Goal: Task Accomplishment & Management: Use online tool/utility

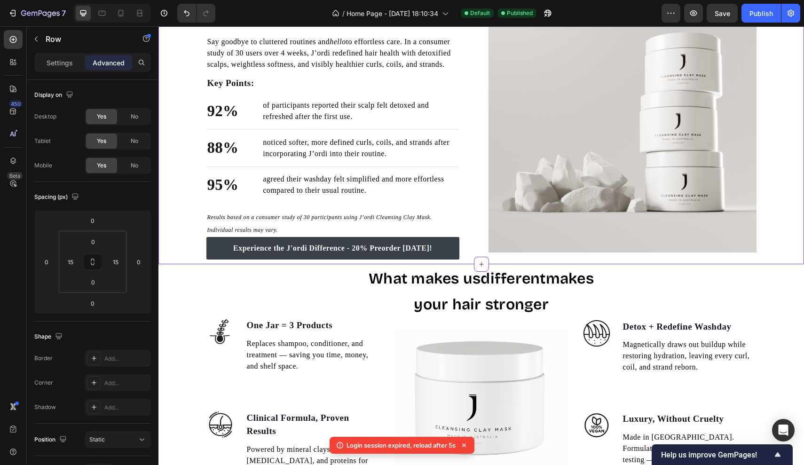
scroll to position [738, 0]
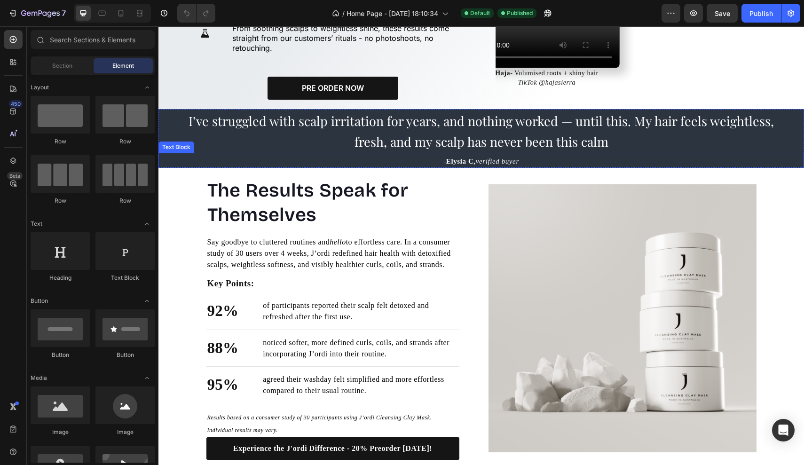
scroll to position [622, 0]
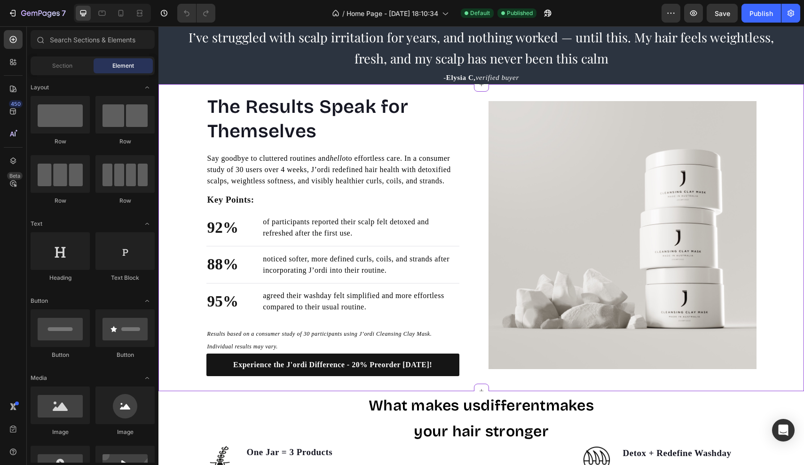
click at [333, 237] on span "of participants reported their scalp felt detoxed and refreshed after the first…" at bounding box center [346, 227] width 166 height 19
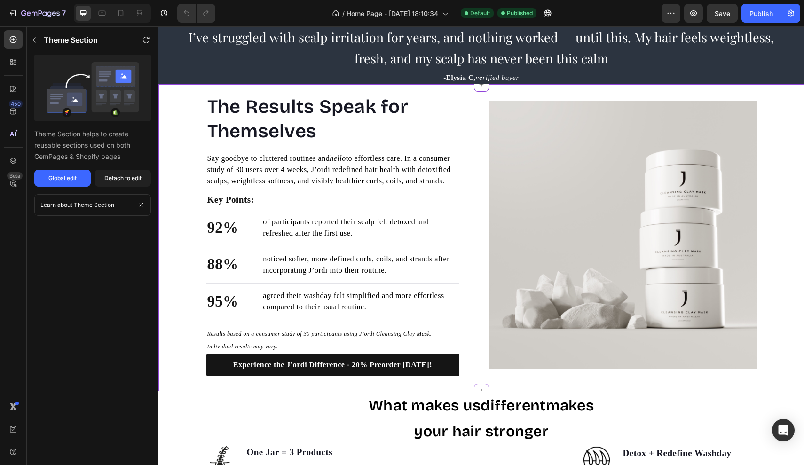
click at [375, 239] on p "of participants reported their scalp felt detoxed and refreshed after the first…" at bounding box center [360, 227] width 195 height 23
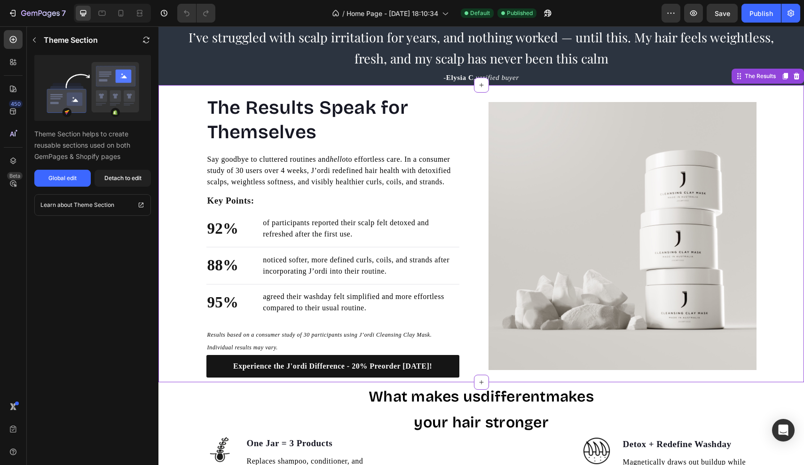
click at [366, 238] on span "of participants reported their scalp felt detoxed and refreshed after the first…" at bounding box center [346, 228] width 166 height 19
click at [130, 176] on div "Detach to edit" at bounding box center [122, 178] width 37 height 8
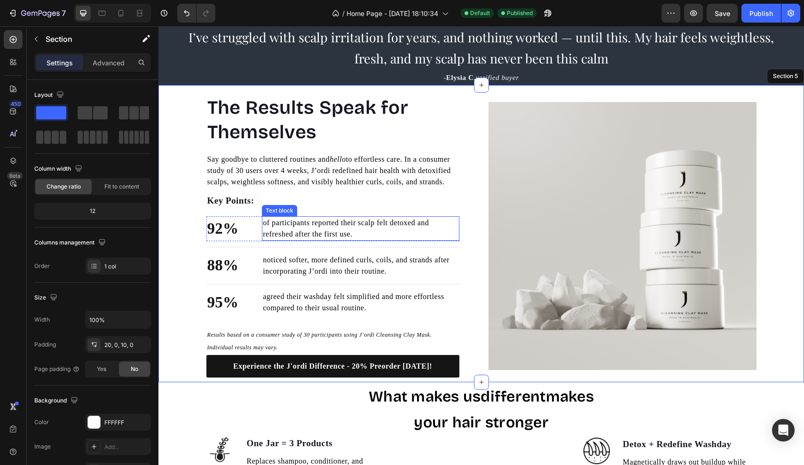
click at [348, 238] on span "of participants reported their scalp felt detoxed and refreshed after the first…" at bounding box center [346, 228] width 166 height 19
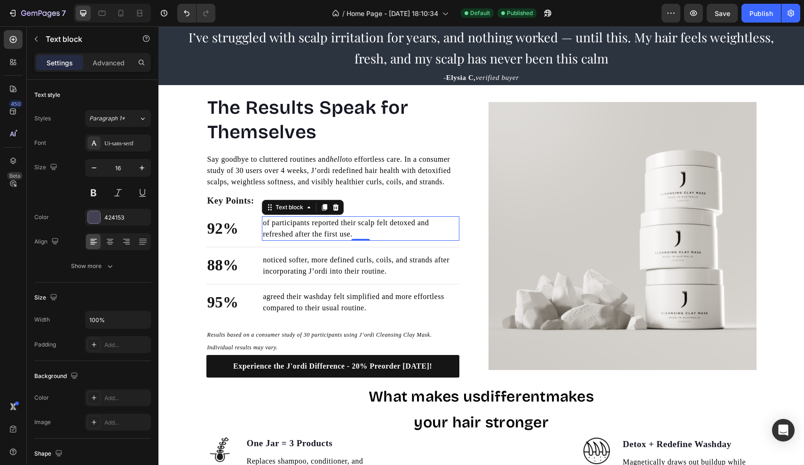
click at [377, 240] on p "of participants reported their scalp felt detoxed and refreshed after the first…" at bounding box center [360, 228] width 195 height 23
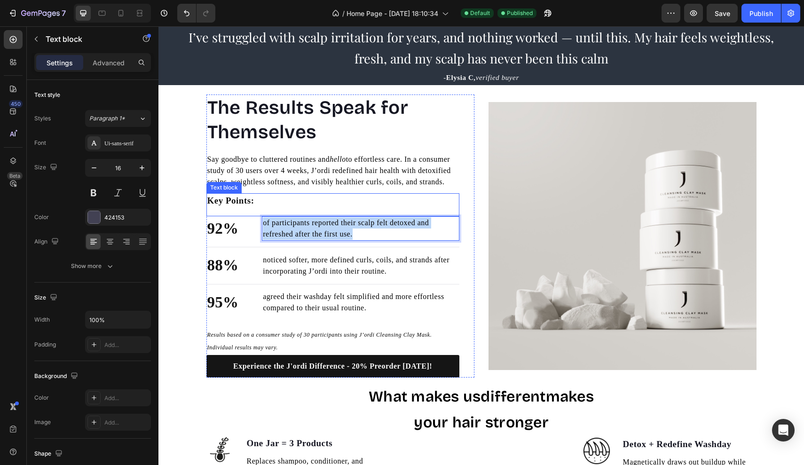
drag, startPoint x: 377, startPoint y: 247, endPoint x: 239, endPoint y: 208, distance: 142.6
click at [239, 208] on div "The Results Speak for Themselves Heading Say goodbye to cluttered routines and …" at bounding box center [333, 236] width 253 height 283
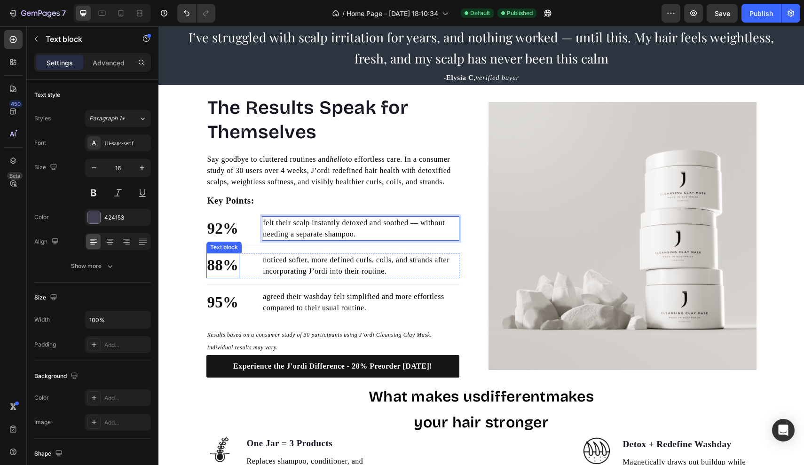
click at [226, 273] on p "88%" at bounding box center [223, 266] width 32 height 24
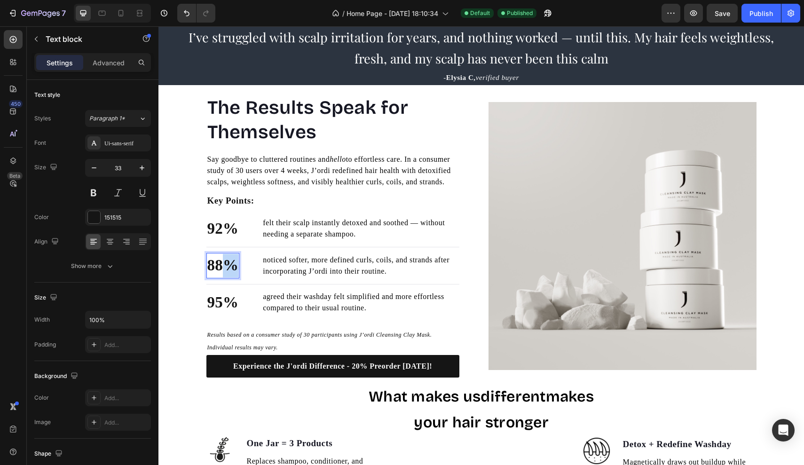
click at [226, 273] on p "88%" at bounding box center [223, 266] width 32 height 24
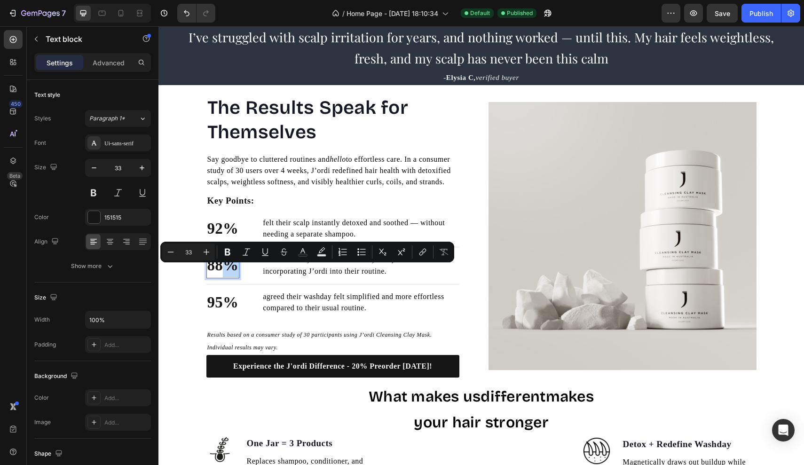
click at [226, 273] on p "88%" at bounding box center [223, 266] width 32 height 24
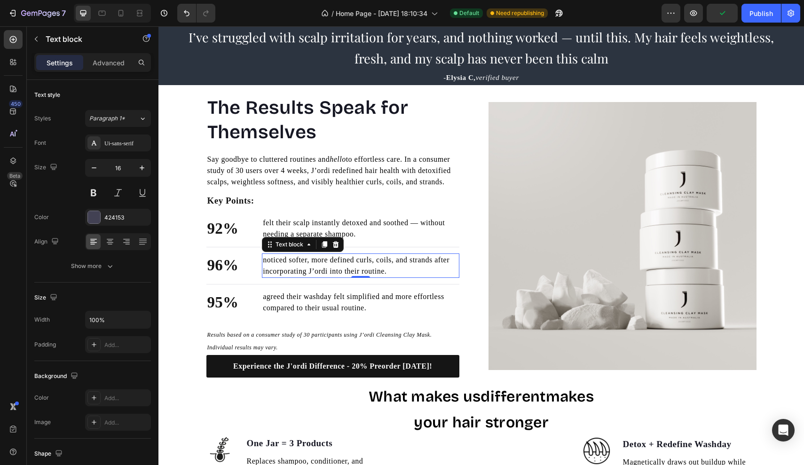
click at [311, 275] on span "noticed softer, more defined curls, coils, and strands after incorporating J’or…" at bounding box center [356, 265] width 187 height 19
click at [398, 275] on span "noticed softer, more defined curls, coils, and strands after incorporating J’or…" at bounding box center [356, 265] width 187 height 19
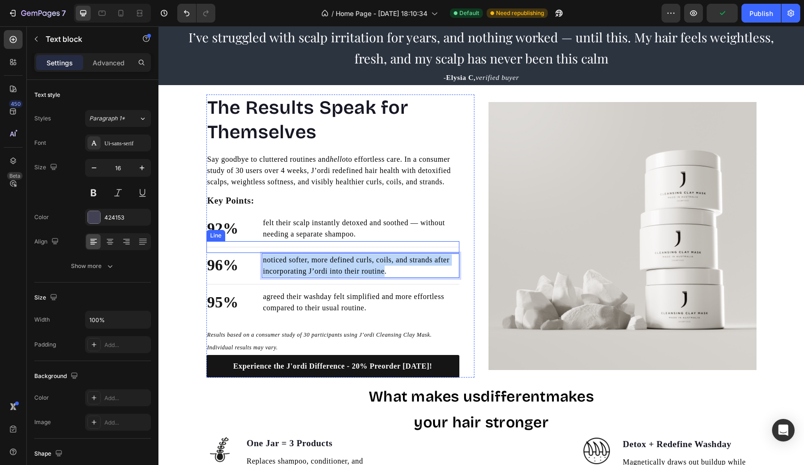
drag, startPoint x: 419, startPoint y: 280, endPoint x: 252, endPoint y: 254, distance: 169.1
click at [252, 254] on div "The Results Speak for Themselves Heading Say goodbye to cluttered routines and …" at bounding box center [333, 236] width 253 height 283
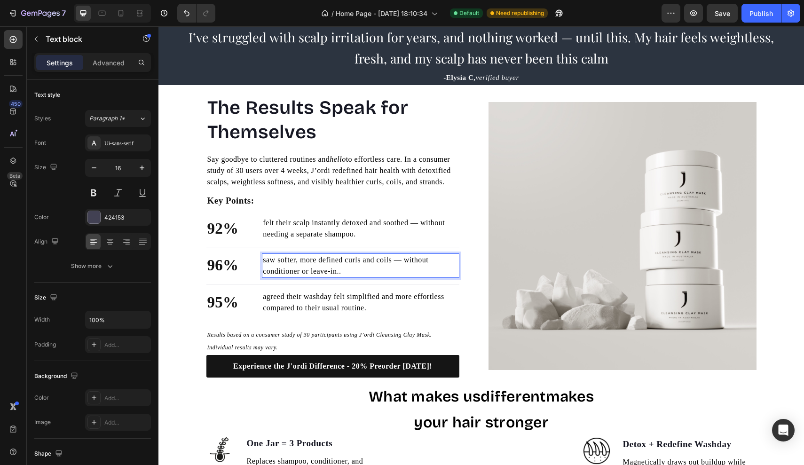
click at [358, 277] on p "saw softer, more defined curls and coils — without conditioner or leave-in. ." at bounding box center [360, 266] width 195 height 23
click at [371, 312] on span "agreed their washday felt simplified and more effortless compared to their usua…" at bounding box center [353, 302] width 181 height 19
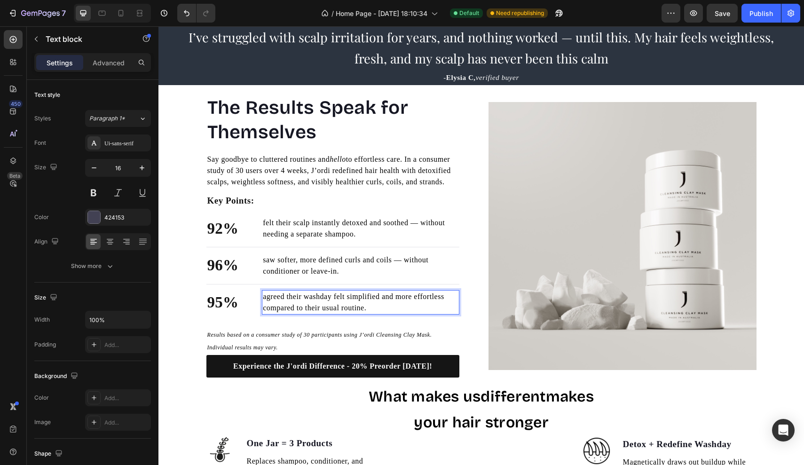
click at [422, 314] on p "agreed their washday felt simplified and more effortless compared to their usua…" at bounding box center [360, 302] width 195 height 23
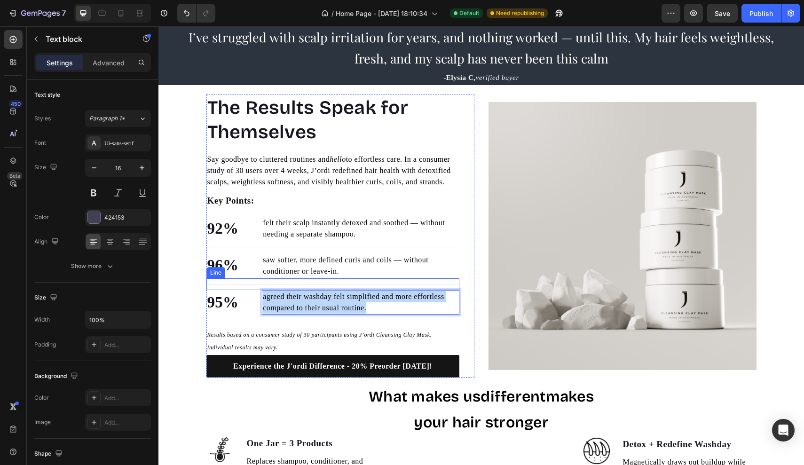
drag, startPoint x: 426, startPoint y: 316, endPoint x: 228, endPoint y: 287, distance: 200.2
click at [228, 287] on div "The Results Speak for Themselves Heading Say goodbye to cluttered routines and …" at bounding box center [333, 236] width 253 height 283
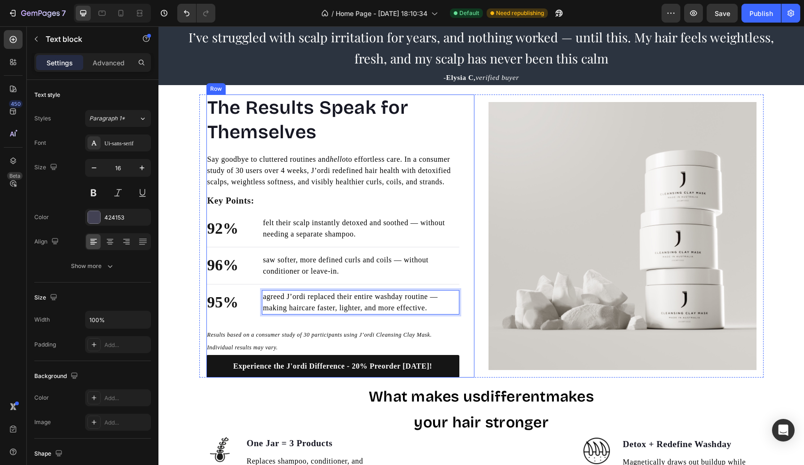
click at [374, 333] on div "The Results Speak for Themselves Heading Say goodbye to cluttered routines and …" at bounding box center [333, 236] width 253 height 283
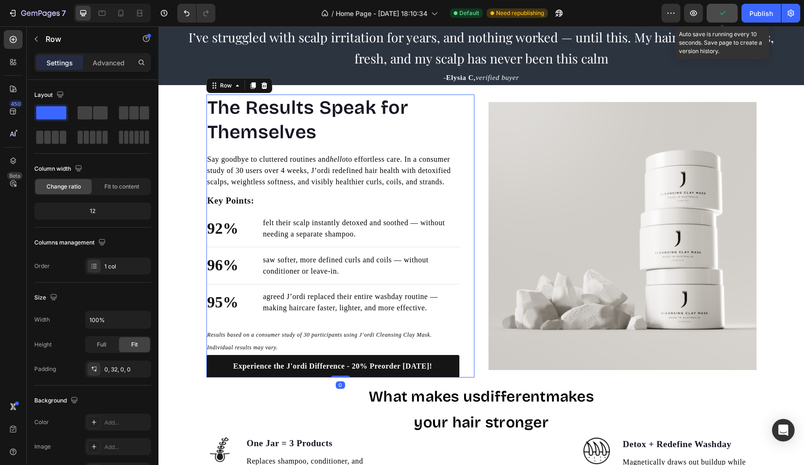
click at [722, 15] on icon "button" at bounding box center [722, 12] width 9 height 9
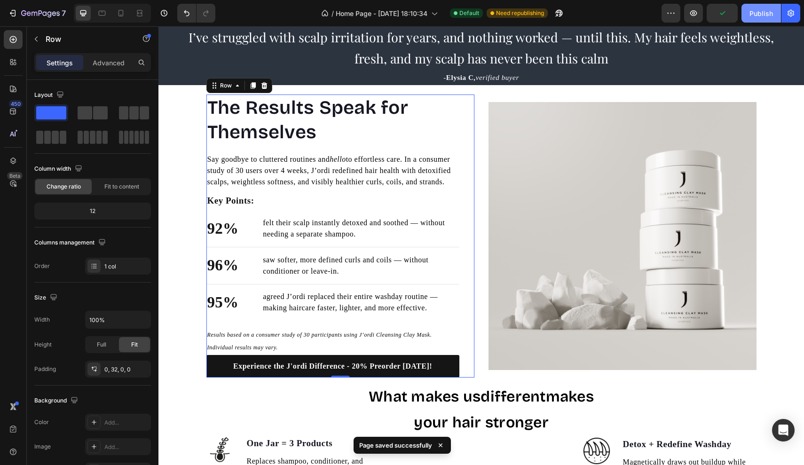
click at [771, 11] on div "Publish" at bounding box center [762, 13] width 24 height 10
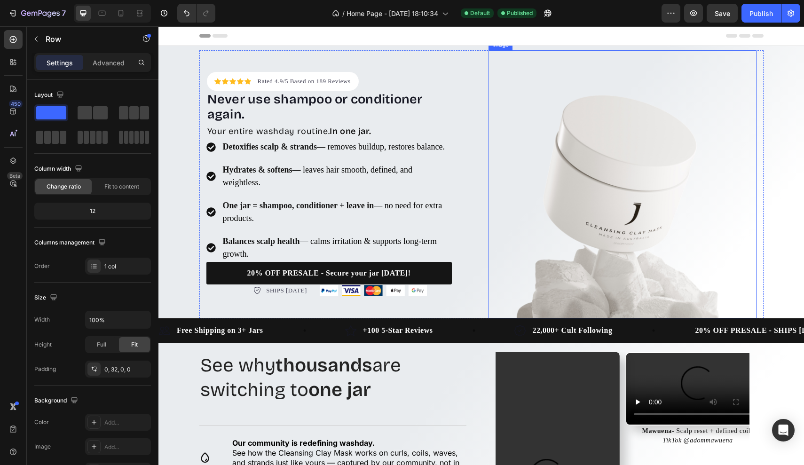
scroll to position [0, 0]
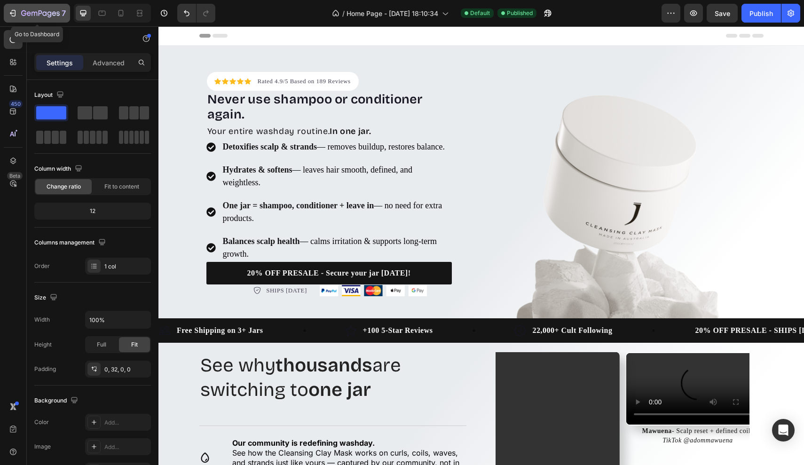
click at [28, 16] on icon "button" at bounding box center [40, 14] width 39 height 8
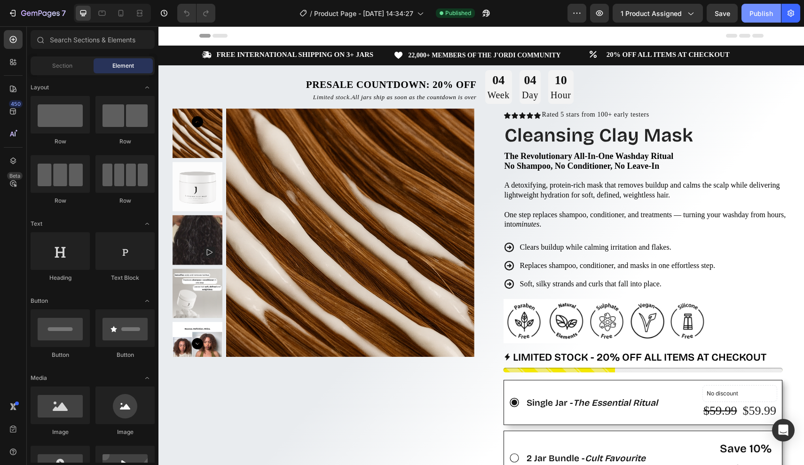
click at [758, 12] on div "Publish" at bounding box center [762, 13] width 24 height 10
